Goal: Entertainment & Leisure: Consume media (video, audio)

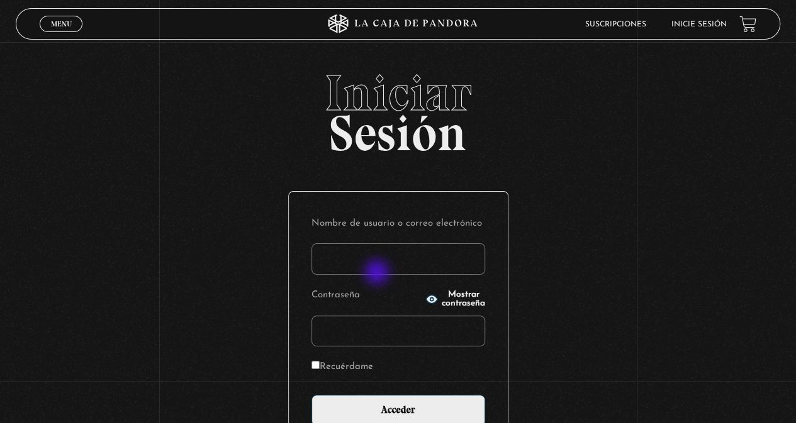
click at [377, 273] on input "Nombre de usuario o correo electrónico" at bounding box center [398, 258] width 174 height 31
type input "mmeza"
click at [311, 395] on input "Acceder" at bounding box center [398, 410] width 174 height 31
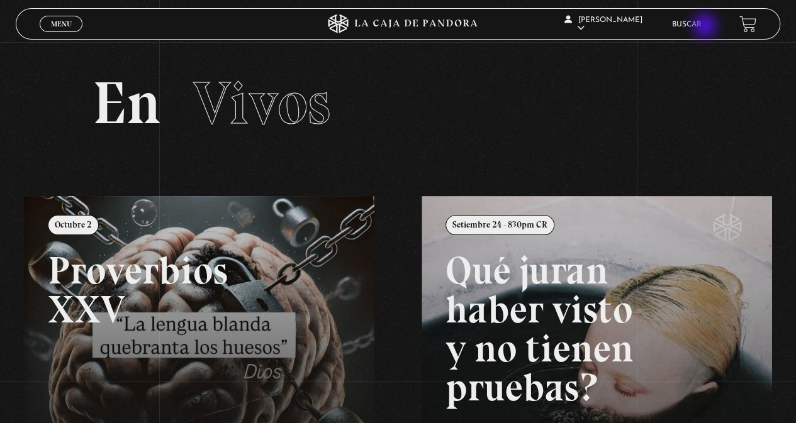
click at [701, 27] on link "Buscar" at bounding box center [687, 25] width 30 height 8
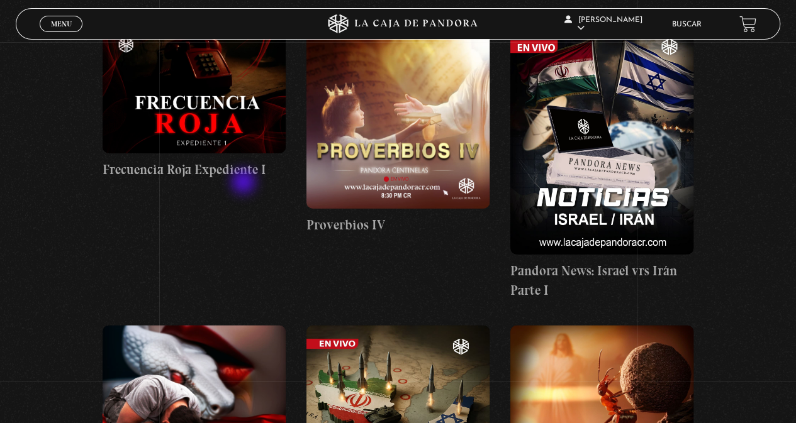
scroll to position [1258, 0]
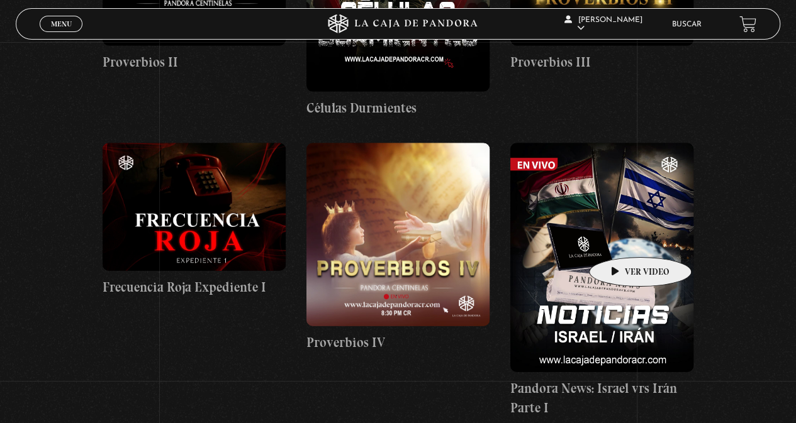
click at [620, 238] on figure at bounding box center [601, 257] width 183 height 229
